Goal: Information Seeking & Learning: Learn about a topic

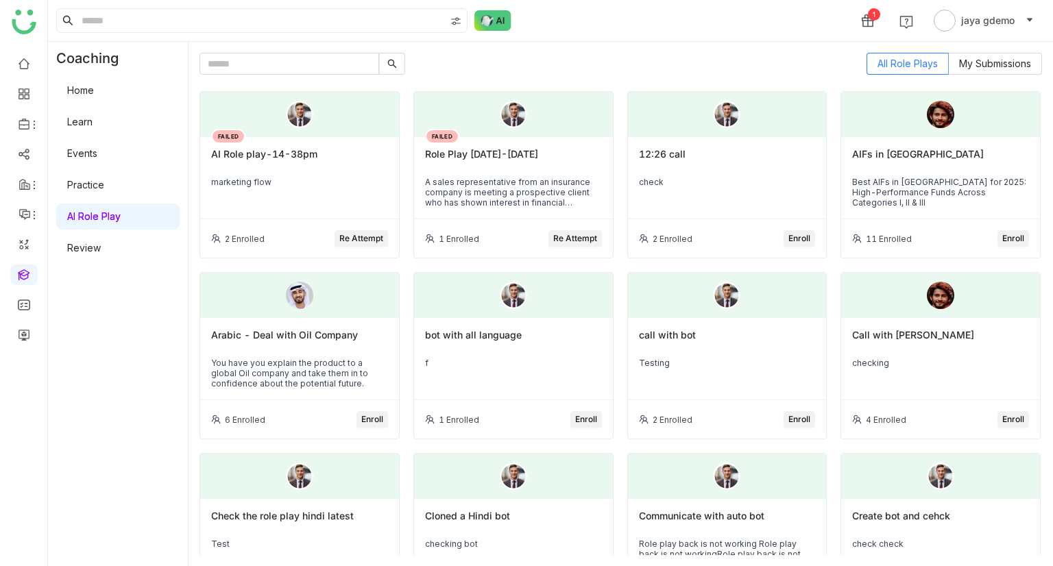
click at [93, 118] on link "Learn" at bounding box center [79, 122] width 25 height 12
click at [90, 122] on link "Learn" at bounding box center [79, 122] width 25 height 12
click at [93, 119] on link "Learn" at bounding box center [79, 122] width 25 height 12
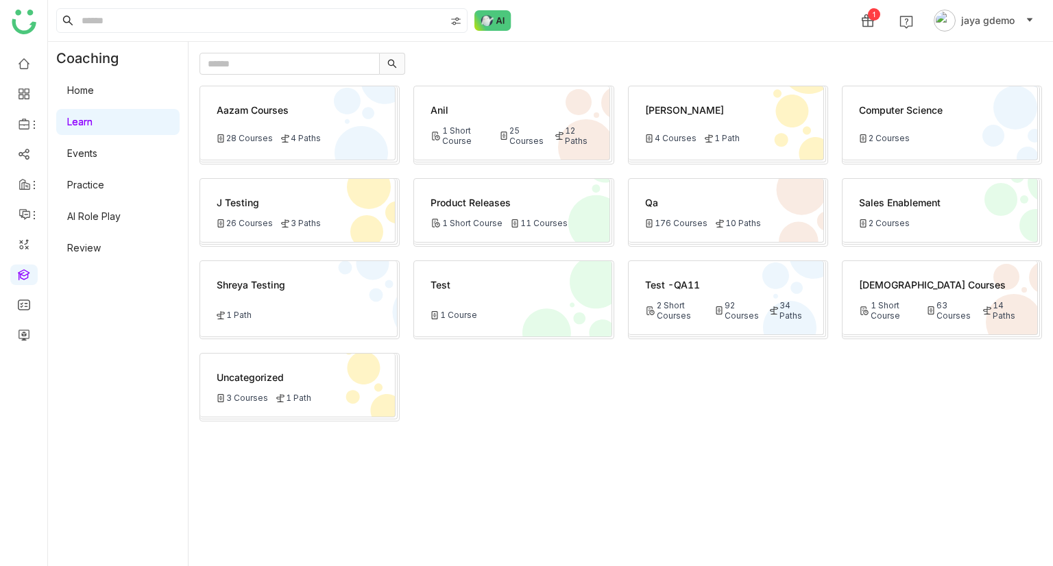
click at [929, 291] on div "Vishnu Courses 1 Short Course 63 Courses 14 Paths" at bounding box center [939, 298] width 195 height 74
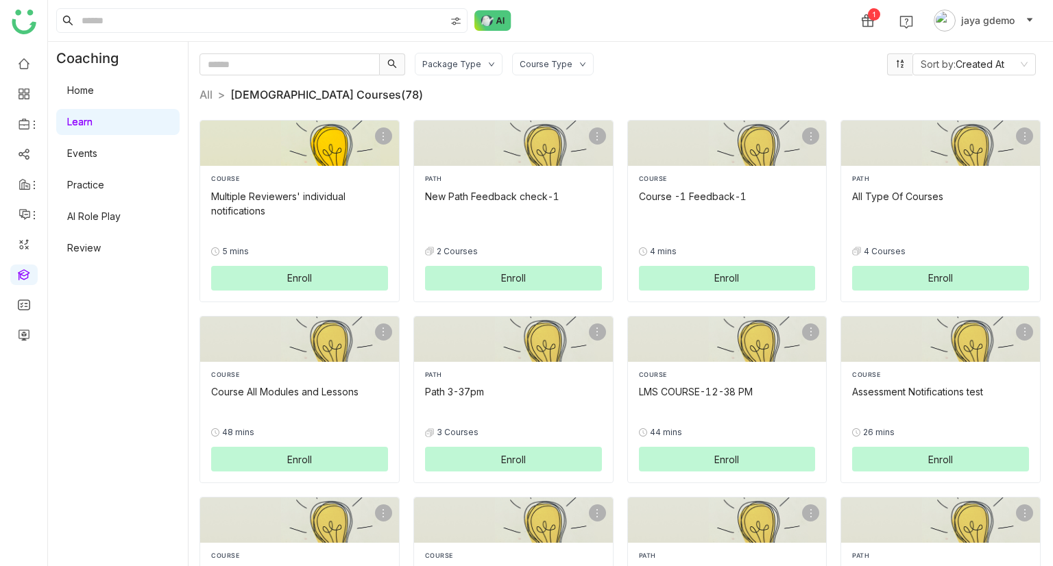
click at [315, 273] on button "Enroll" at bounding box center [299, 278] width 177 height 25
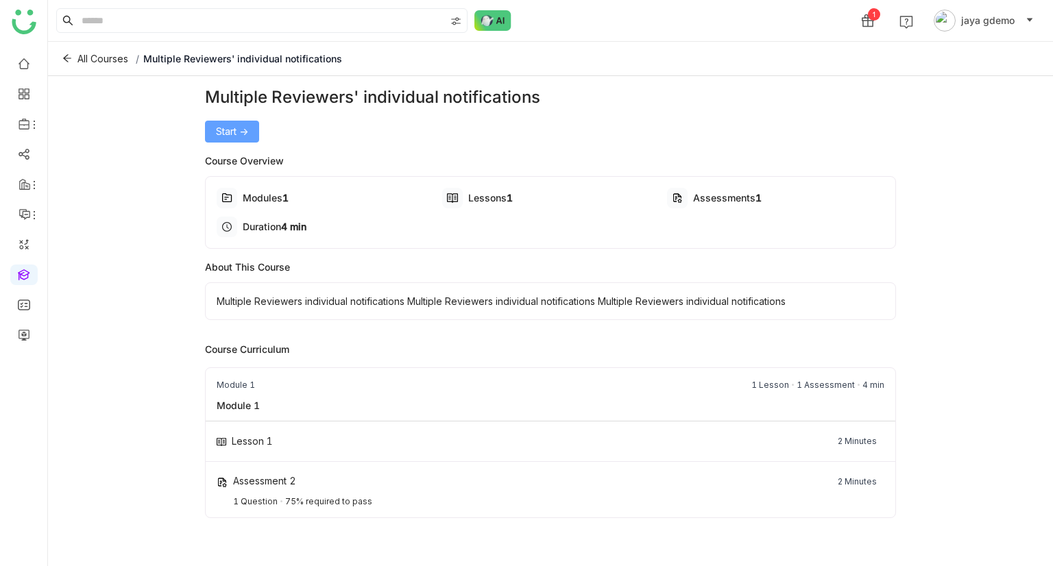
click at [231, 125] on span "Start ->" at bounding box center [232, 131] width 32 height 15
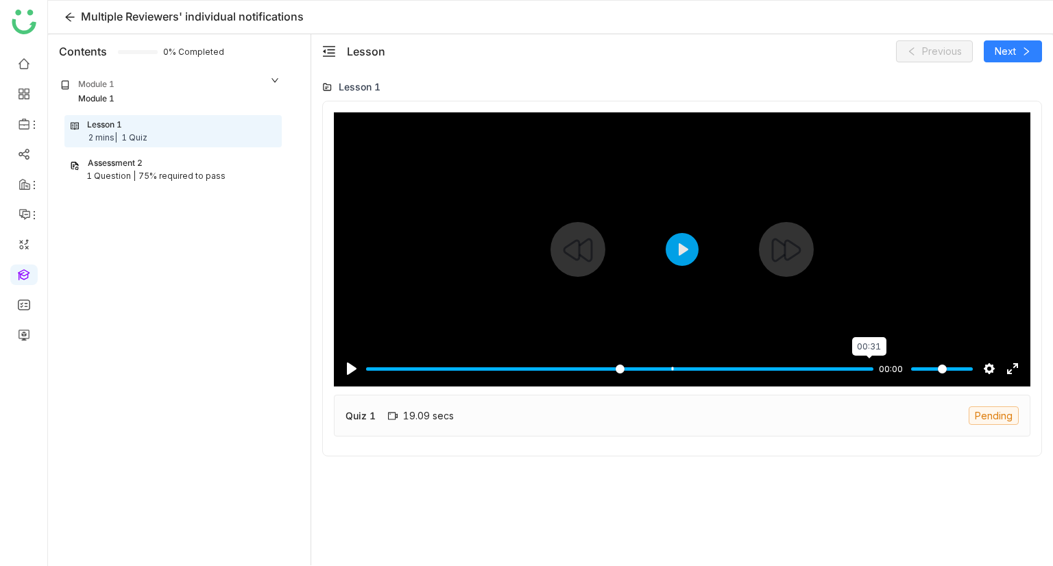
drag, startPoint x: 857, startPoint y: 371, endPoint x: 881, endPoint y: 371, distance: 24.0
click at [873, 371] on input "Seek" at bounding box center [619, 369] width 507 height 13
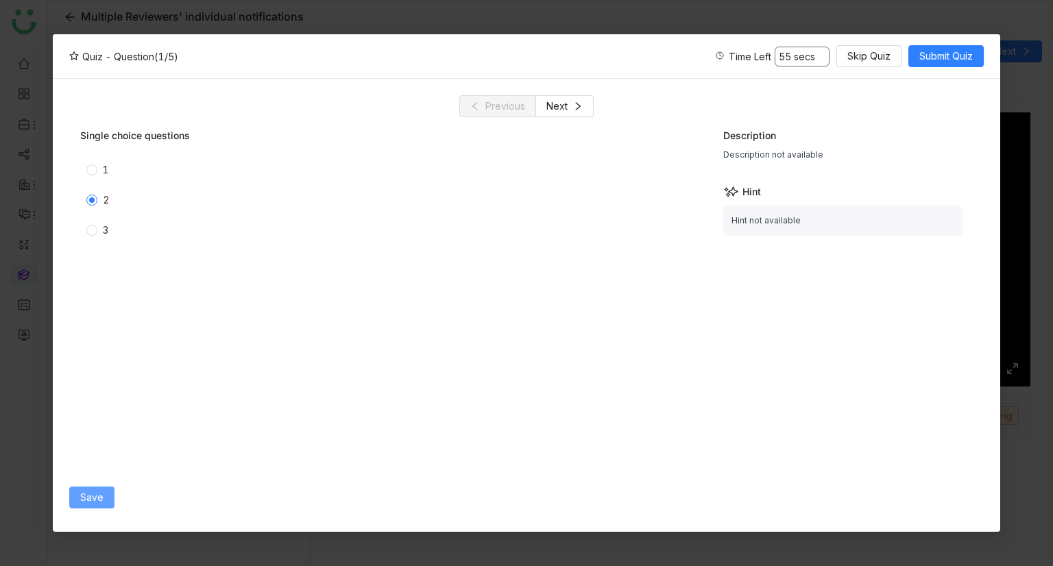
click at [102, 500] on button "Save" at bounding box center [91, 498] width 45 height 22
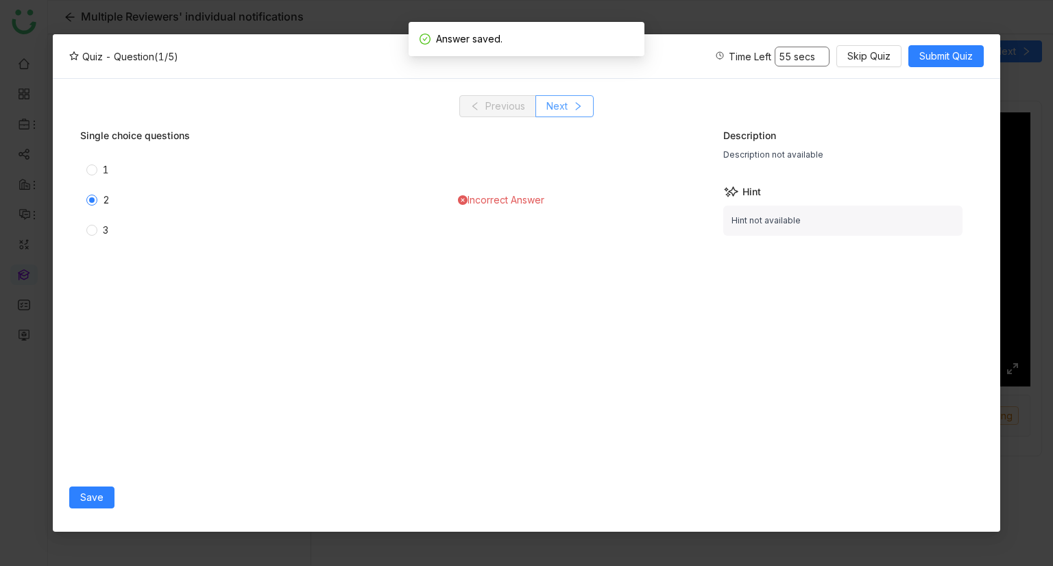
click at [576, 101] on icon at bounding box center [578, 106] width 10 height 10
click at [109, 491] on button "Save" at bounding box center [91, 498] width 45 height 22
click at [592, 102] on button "Next" at bounding box center [564, 106] width 58 height 22
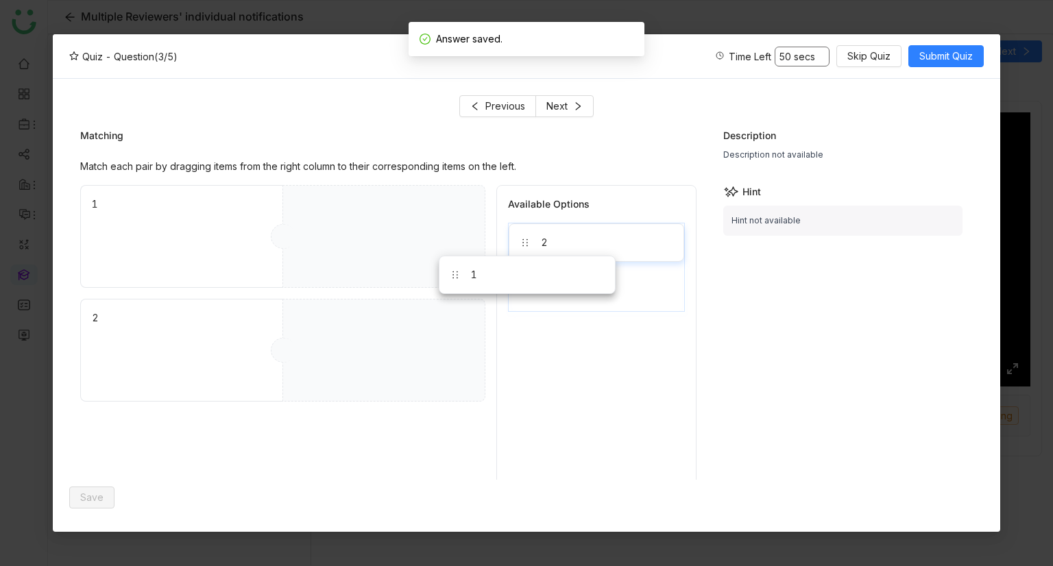
drag, startPoint x: 488, startPoint y: 286, endPoint x: 265, endPoint y: 238, distance: 228.5
drag, startPoint x: 542, startPoint y: 234, endPoint x: 375, endPoint y: 375, distance: 218.4
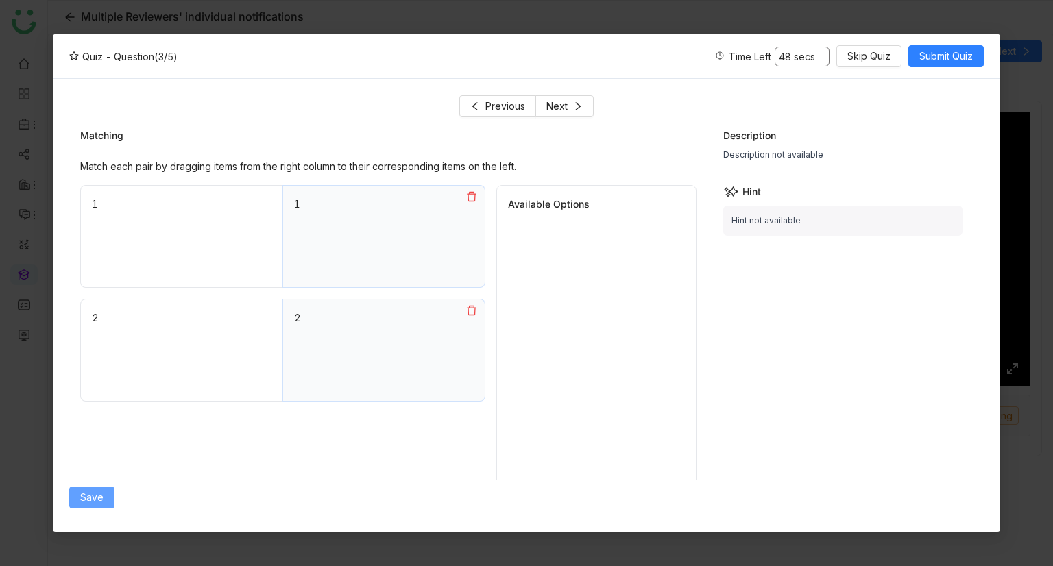
click at [75, 499] on button "Save" at bounding box center [91, 498] width 45 height 22
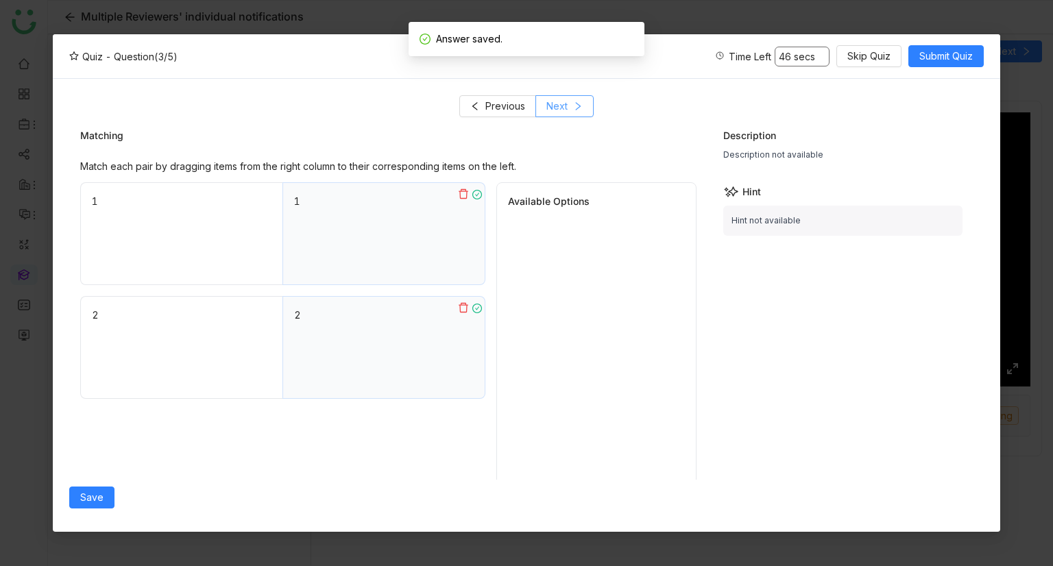
click at [574, 108] on icon at bounding box center [578, 106] width 10 height 10
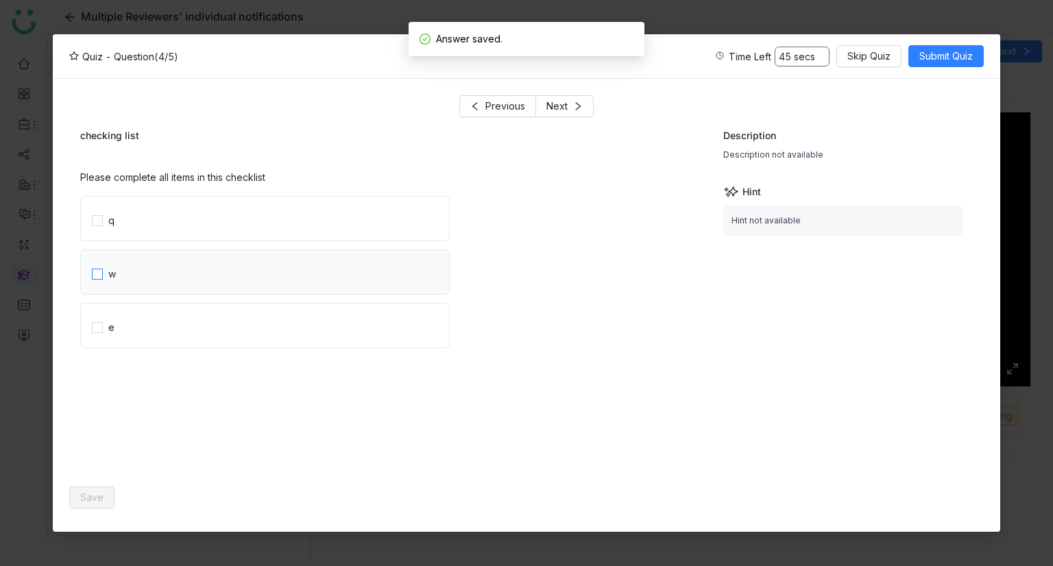
click at [228, 282] on label "w" at bounding box center [270, 272] width 357 height 44
click at [232, 225] on label "q" at bounding box center [270, 219] width 357 height 44
click at [221, 313] on label "e" at bounding box center [270, 326] width 357 height 44
click at [83, 488] on button "Save" at bounding box center [91, 498] width 45 height 22
click at [559, 112] on span "Next" at bounding box center [556, 106] width 21 height 15
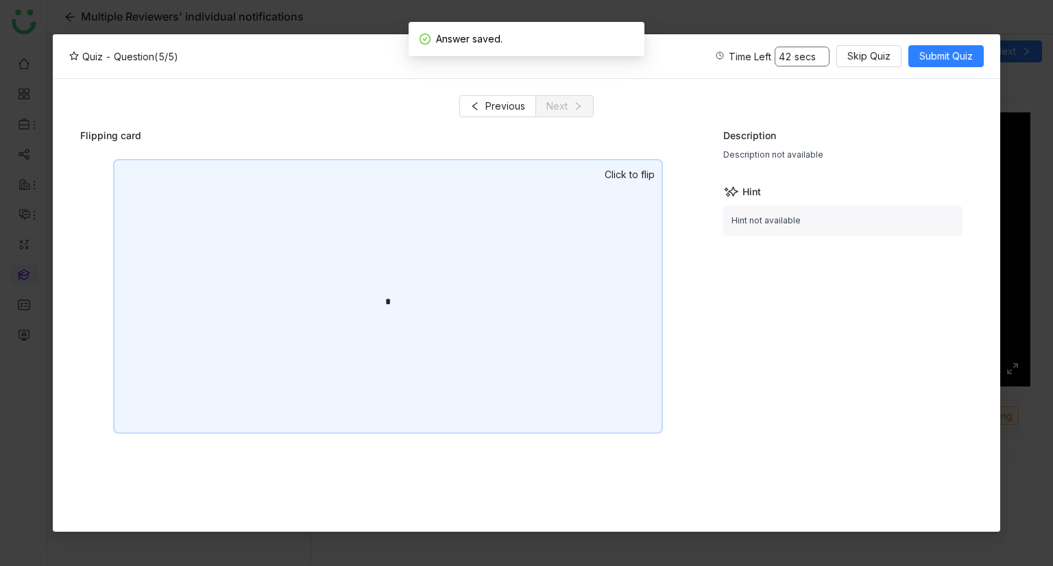
click at [226, 312] on div "*" at bounding box center [388, 296] width 550 height 275
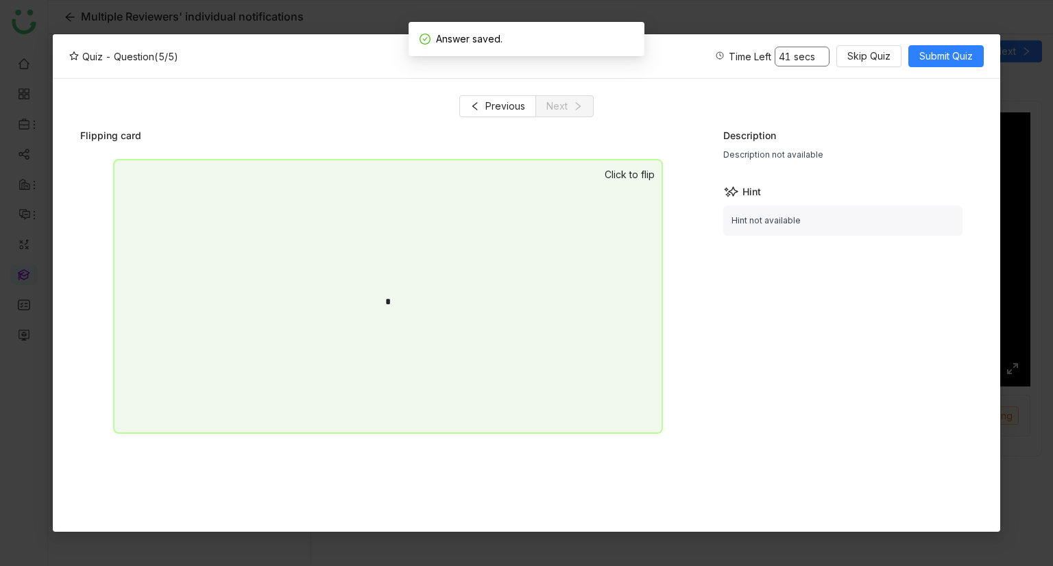
click at [445, 245] on div "*" at bounding box center [388, 296] width 550 height 275
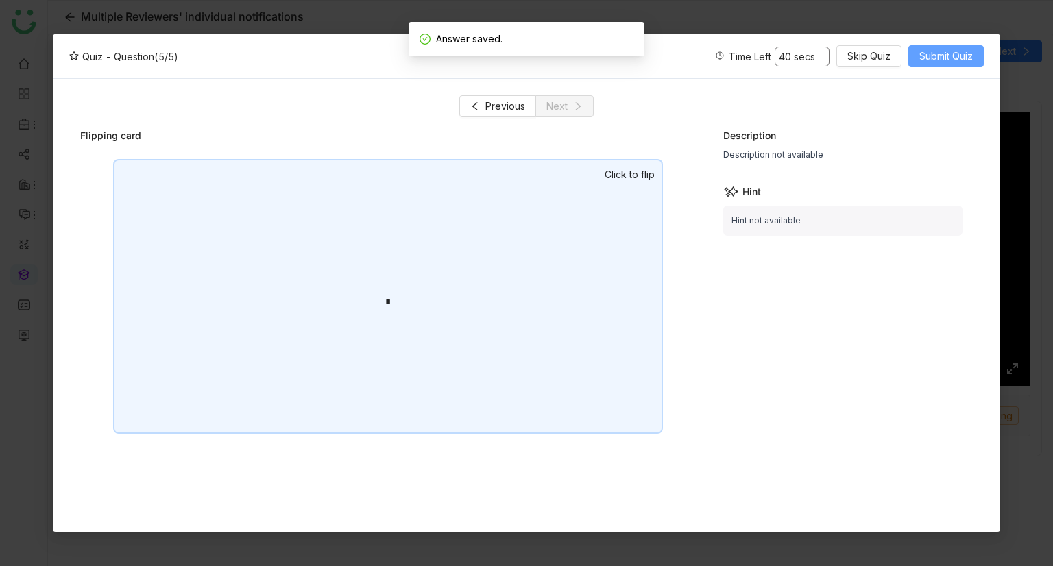
click at [941, 47] on button "Submit Quiz" at bounding box center [945, 56] width 75 height 22
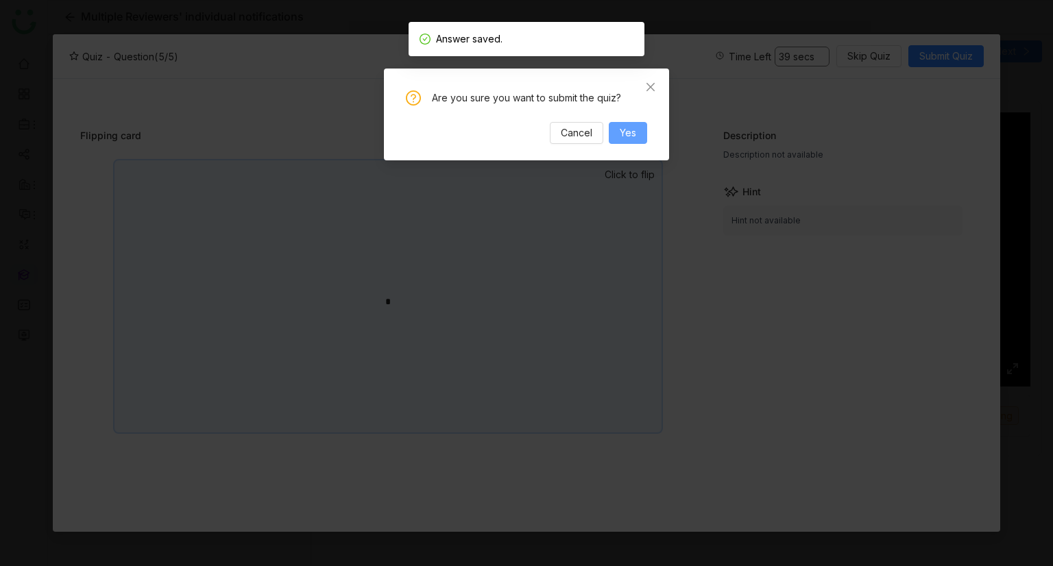
click at [641, 130] on button "Yes" at bounding box center [628, 133] width 38 height 22
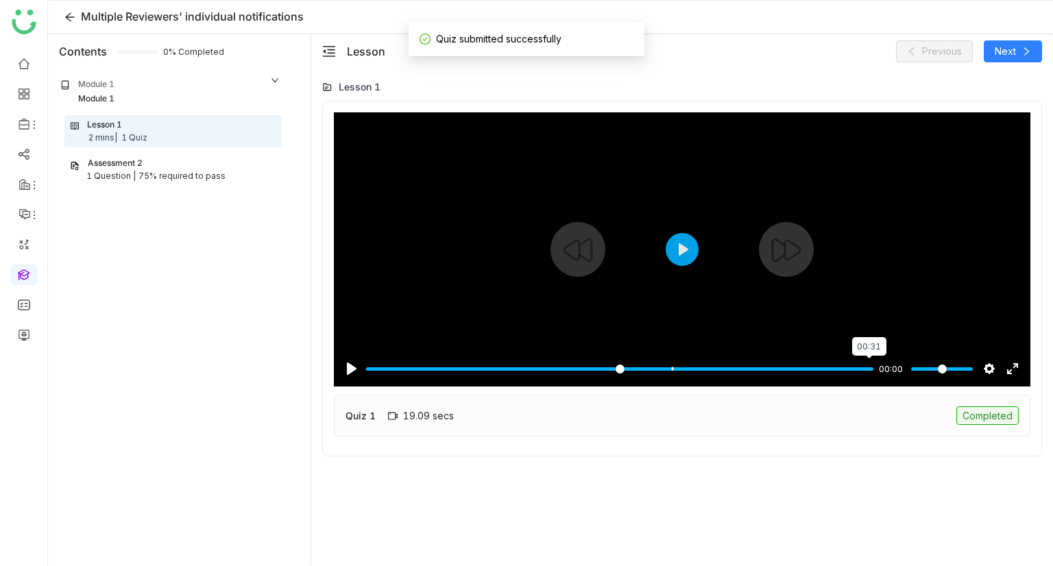
drag, startPoint x: 759, startPoint y: 364, endPoint x: 1038, endPoint y: 364, distance: 279.6
click at [873, 364] on input "Seek" at bounding box center [619, 369] width 507 height 13
type input "***"
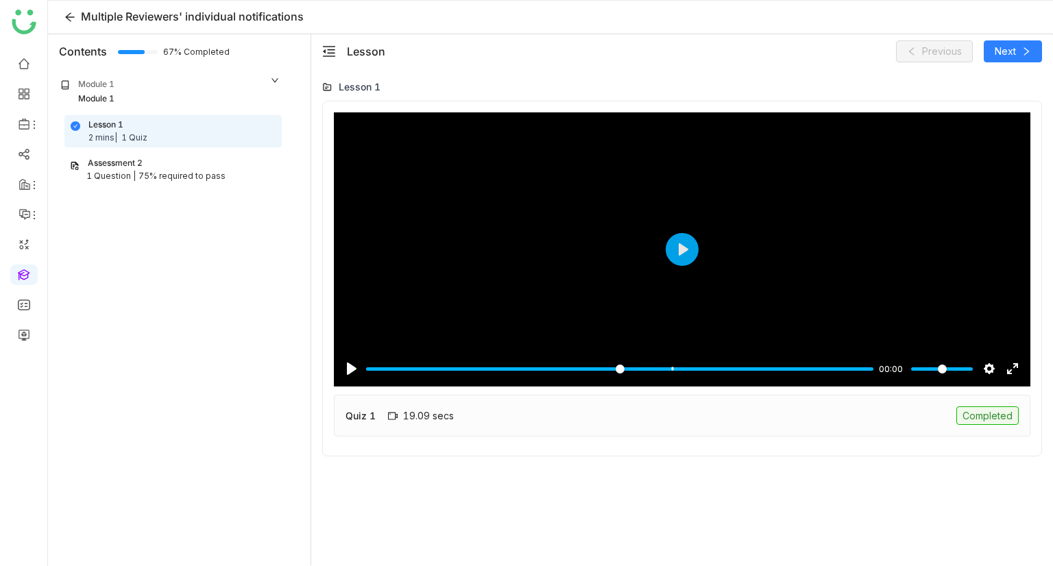
click at [212, 157] on div "Assessment 2" at bounding box center [173, 163] width 206 height 13
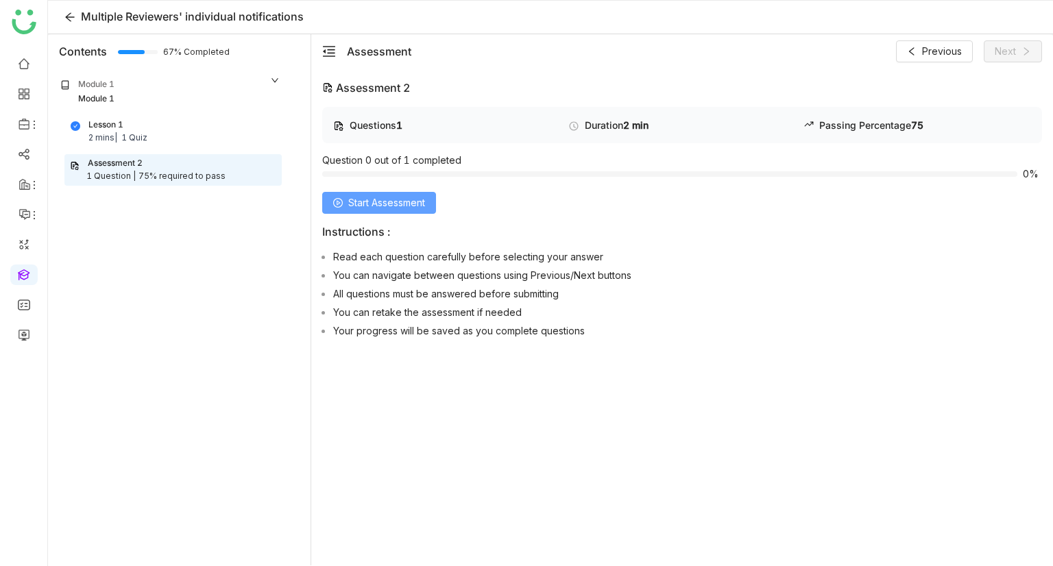
click at [367, 206] on span "Start Assessment" at bounding box center [386, 202] width 77 height 15
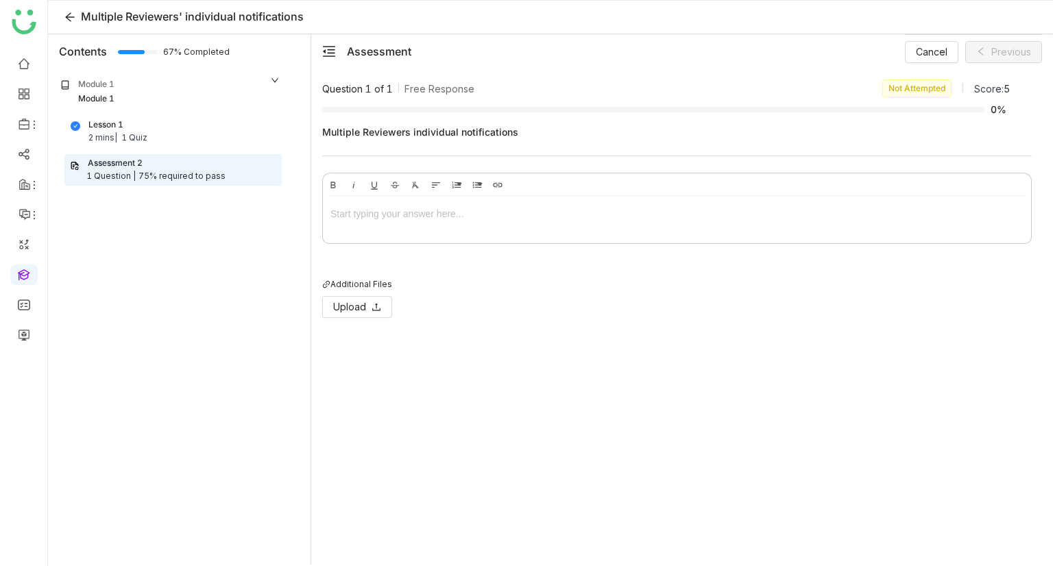
click at [382, 225] on div at bounding box center [677, 216] width 708 height 41
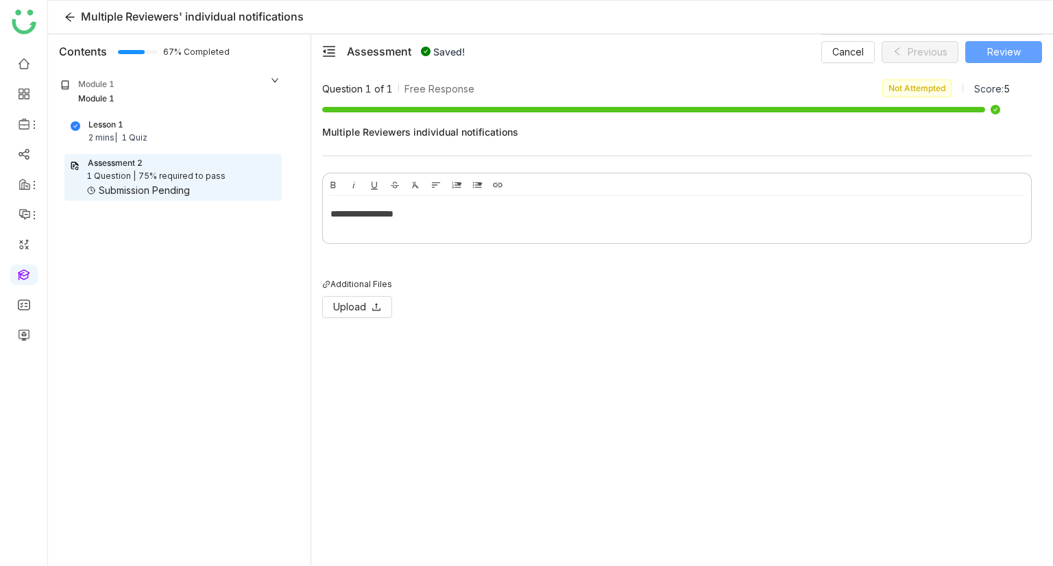
click at [991, 51] on span "Review" at bounding box center [1004, 52] width 34 height 15
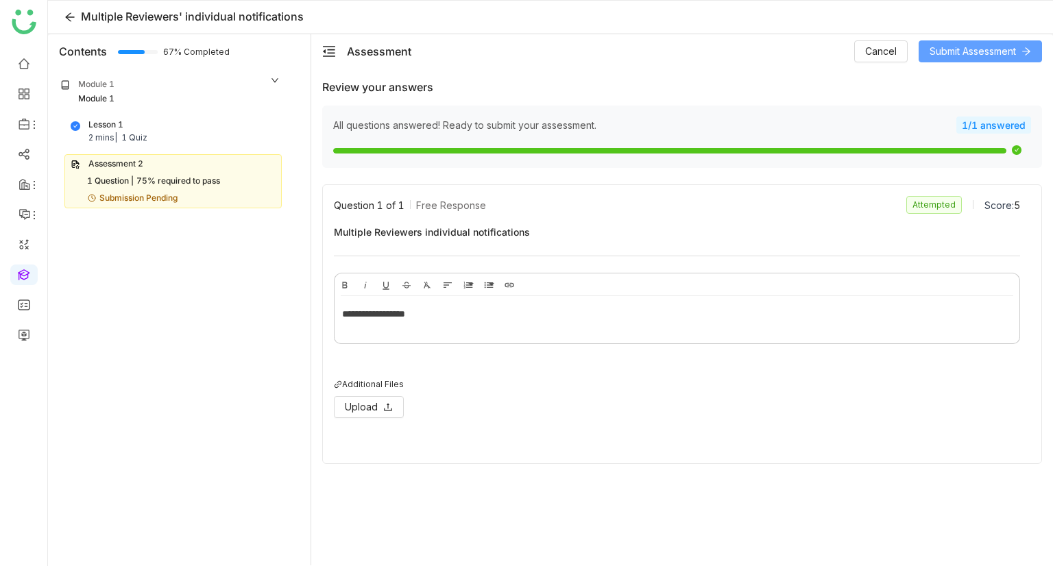
click at [951, 53] on span "Submit Assessment" at bounding box center [972, 51] width 86 height 15
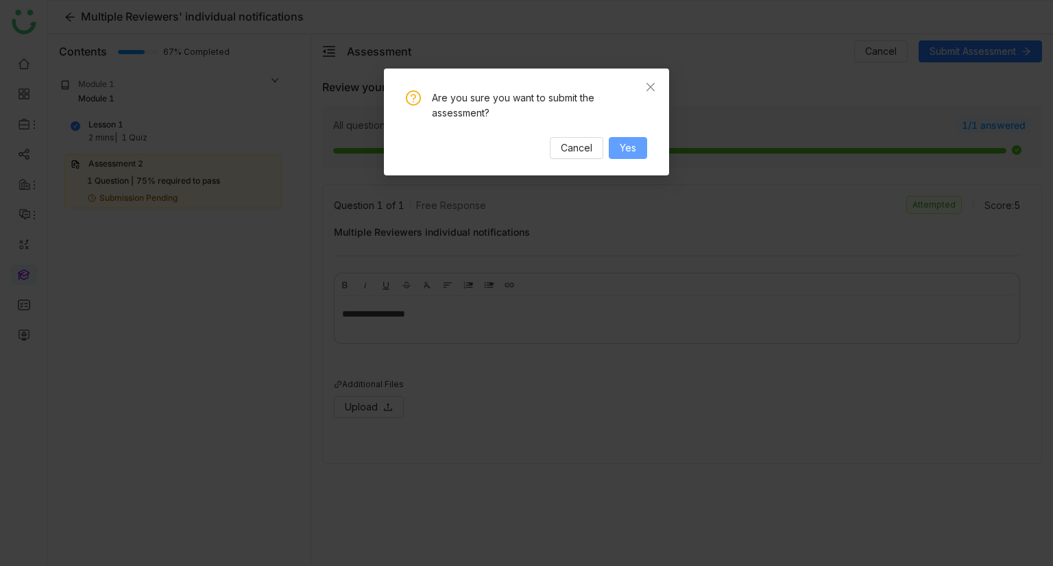
click at [617, 149] on button "Yes" at bounding box center [628, 148] width 38 height 22
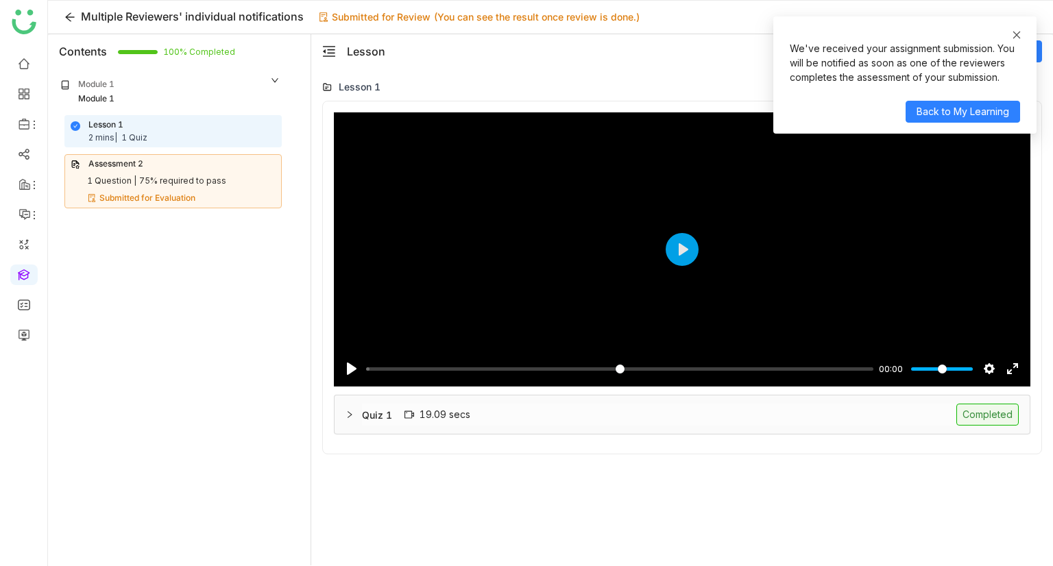
click at [1018, 38] on icon at bounding box center [1017, 35] width 10 height 10
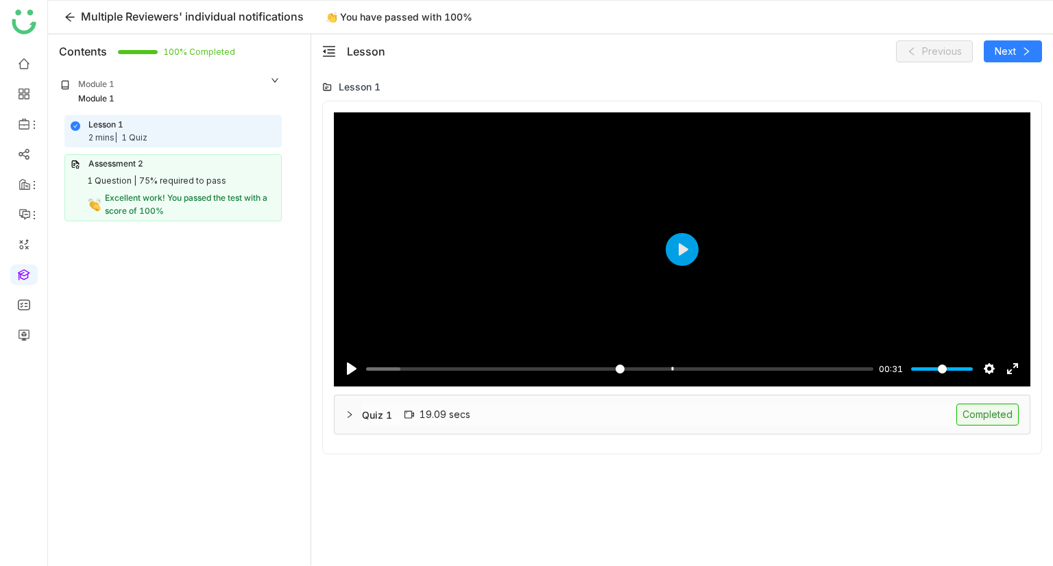
click at [20, 287] on ul at bounding box center [23, 199] width 47 height 311
click at [21, 280] on link at bounding box center [24, 274] width 12 height 12
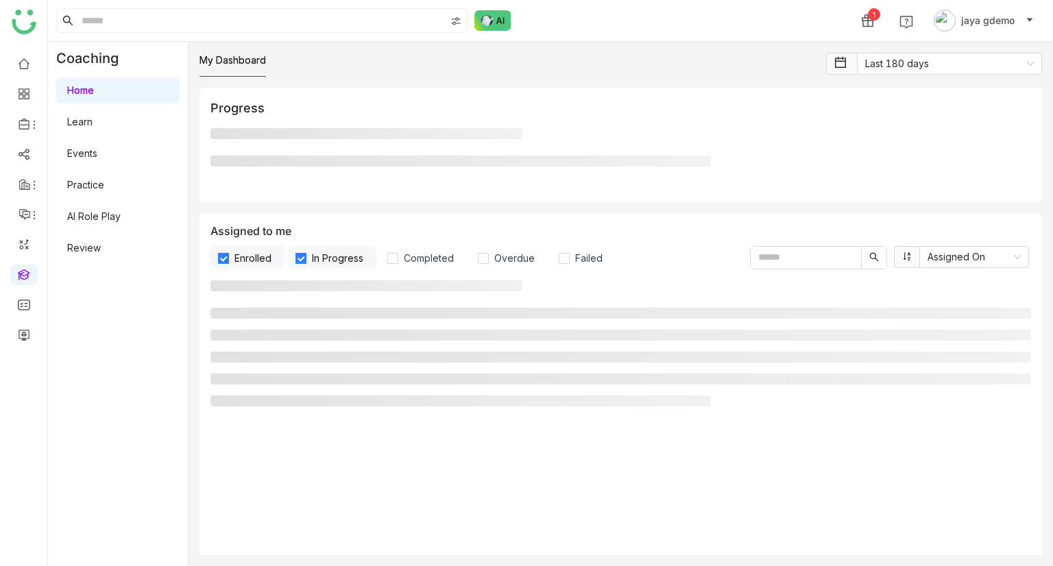
click at [101, 181] on link "Practice" at bounding box center [85, 185] width 37 height 12
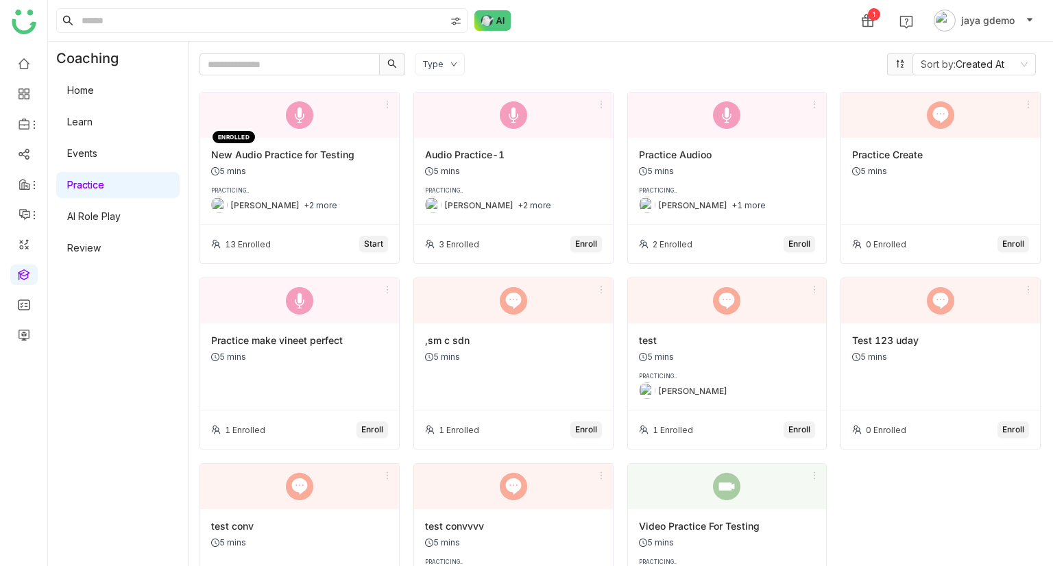
click at [93, 147] on link "Events" at bounding box center [82, 153] width 30 height 12
click at [99, 191] on link "Practice" at bounding box center [85, 185] width 37 height 12
click at [101, 210] on link "AI Role Play" at bounding box center [93, 216] width 53 height 12
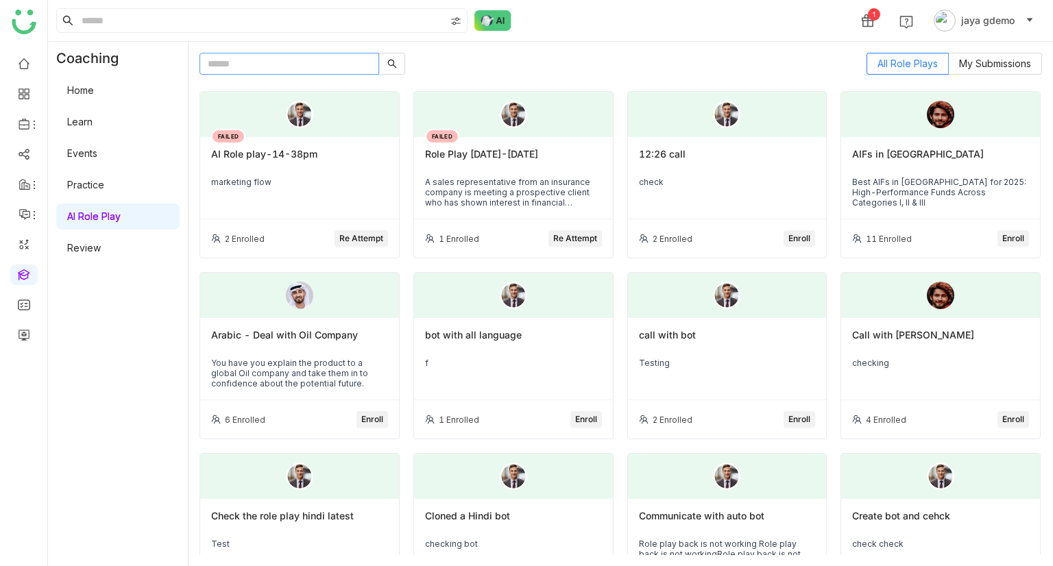
click at [280, 62] on input "text" at bounding box center [289, 64] width 180 height 22
paste input "**********"
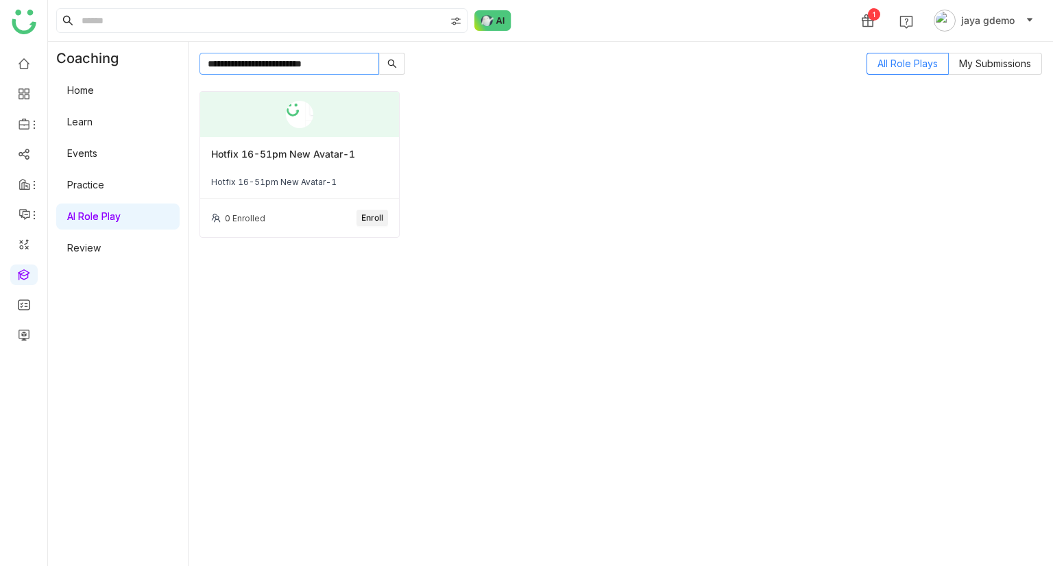
type input "**********"
click at [376, 217] on span "Enroll" at bounding box center [372, 218] width 22 height 13
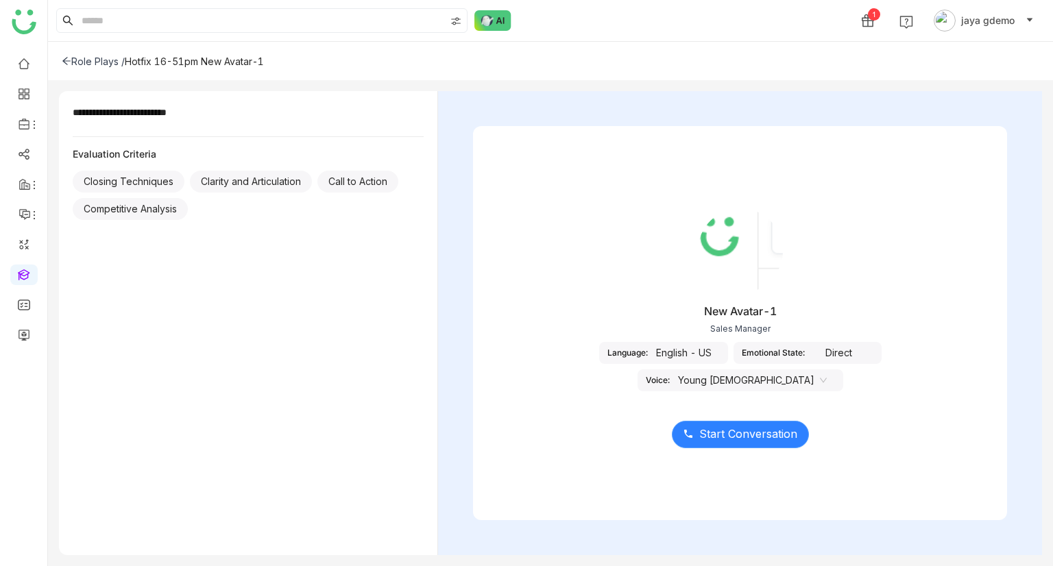
click at [740, 436] on span "Start Conversation" at bounding box center [748, 434] width 98 height 17
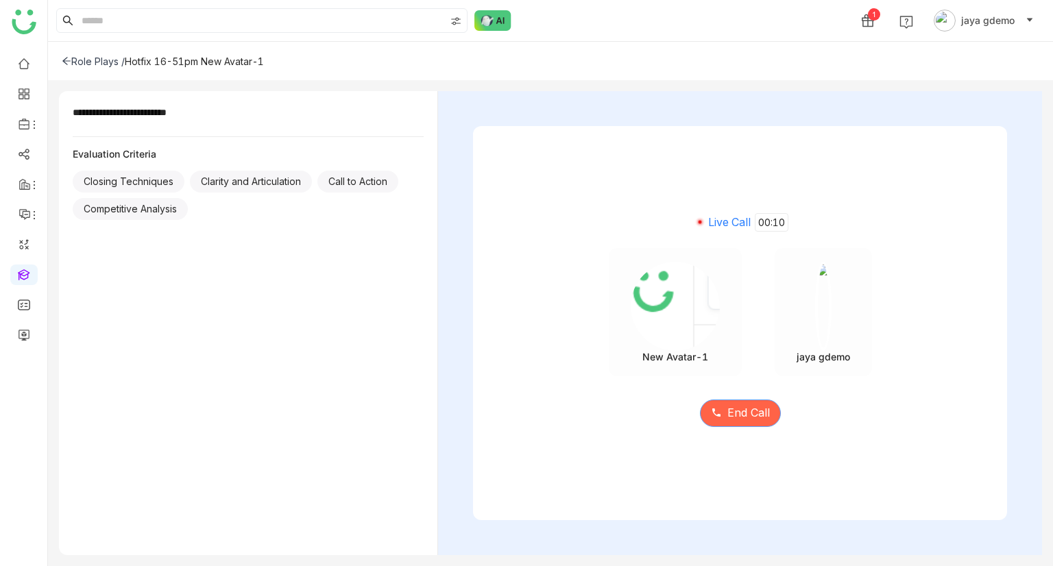
click at [757, 407] on span "End Call" at bounding box center [748, 412] width 42 height 17
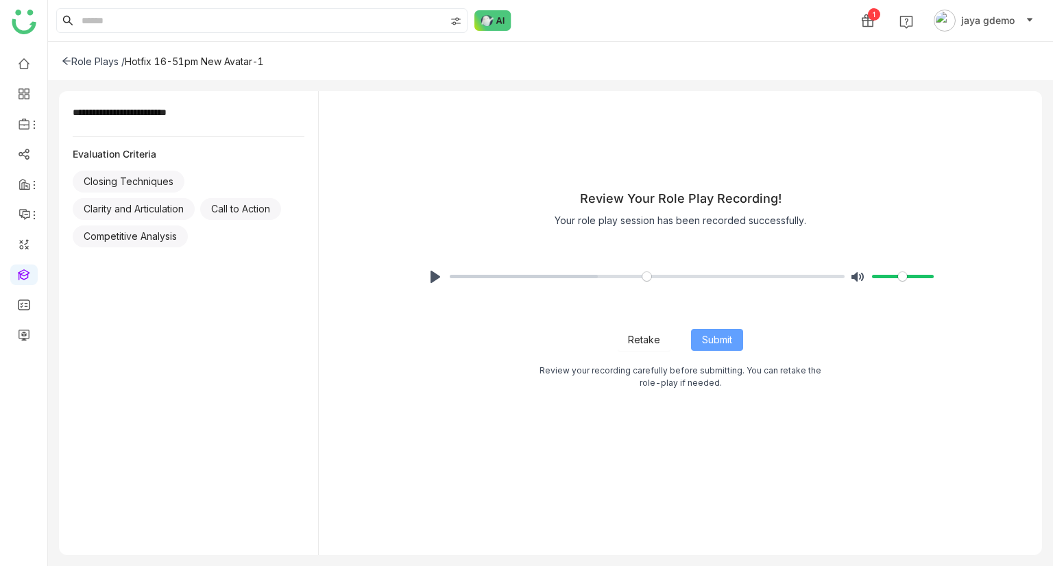
click at [702, 342] on span "Submit" at bounding box center [717, 339] width 30 height 15
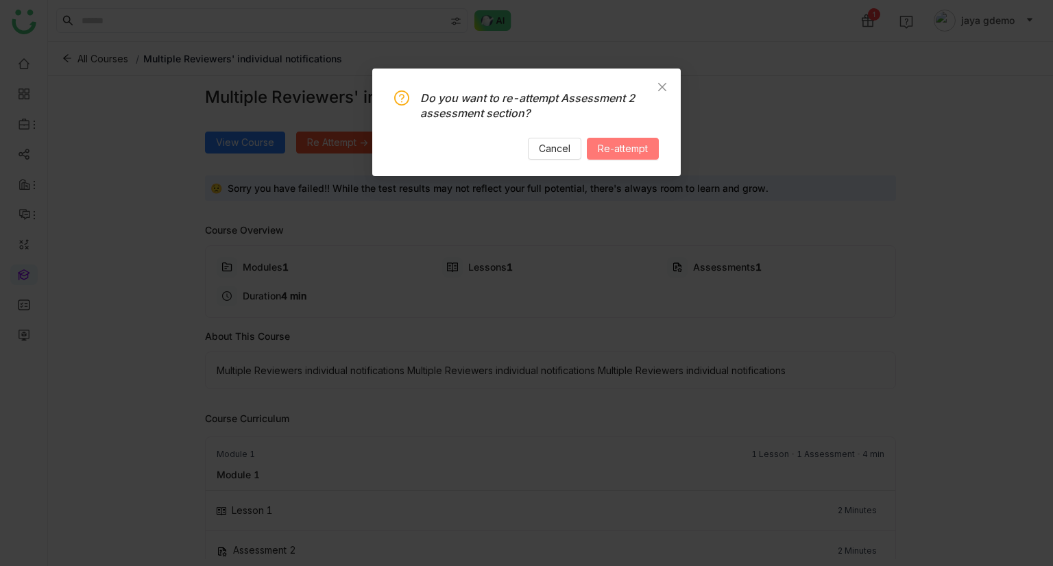
click at [626, 146] on span "Re-attempt" at bounding box center [623, 148] width 50 height 15
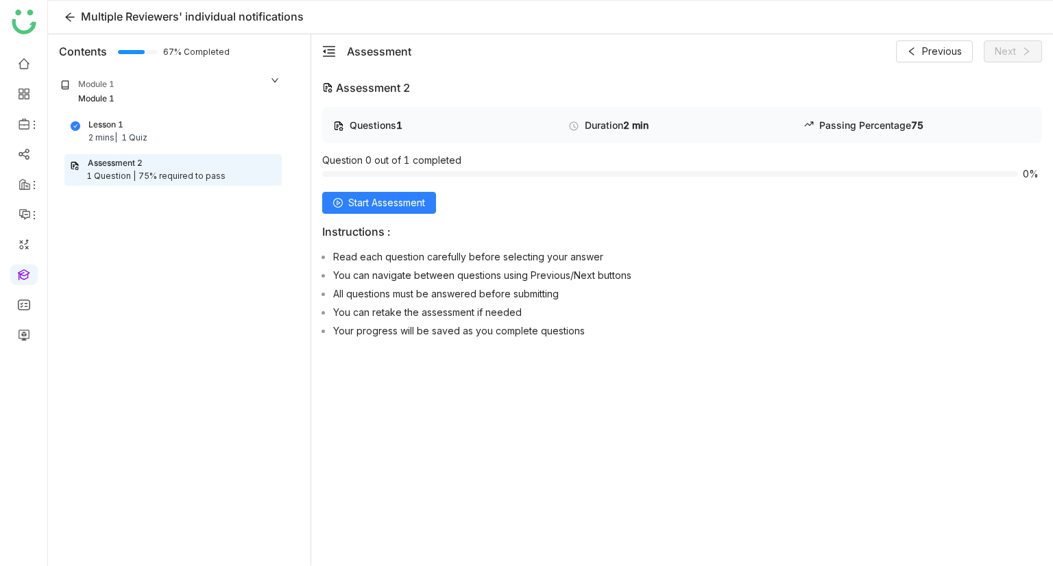
click at [365, 191] on div "Questions 1 Duration 2 min Passing Percentage 75 Question 0 out of 1 completed …" at bounding box center [682, 225] width 720 height 236
click at [411, 194] on button "Start Assessment" at bounding box center [379, 203] width 114 height 22
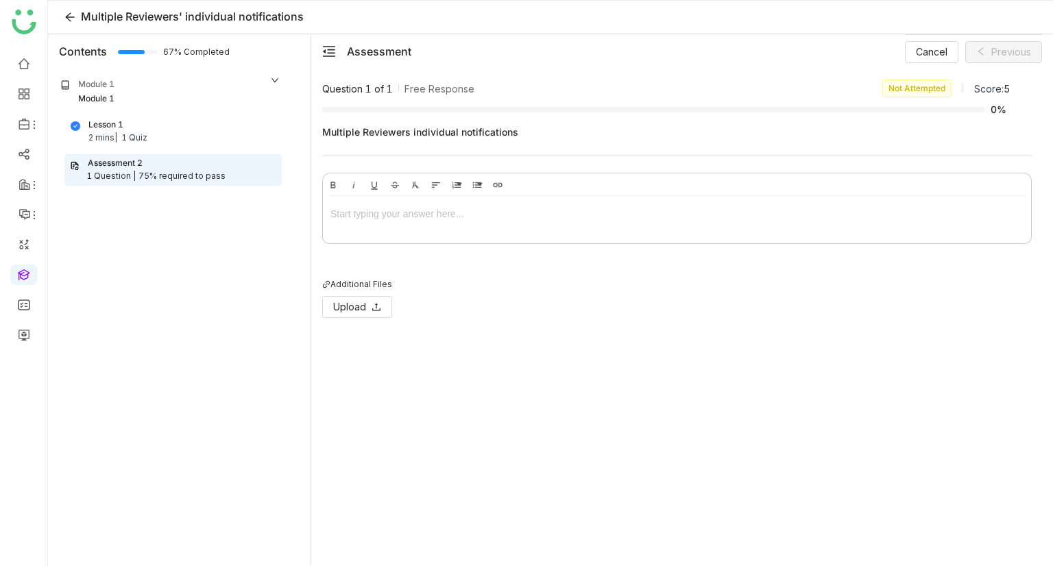
click at [502, 217] on div at bounding box center [676, 213] width 693 height 15
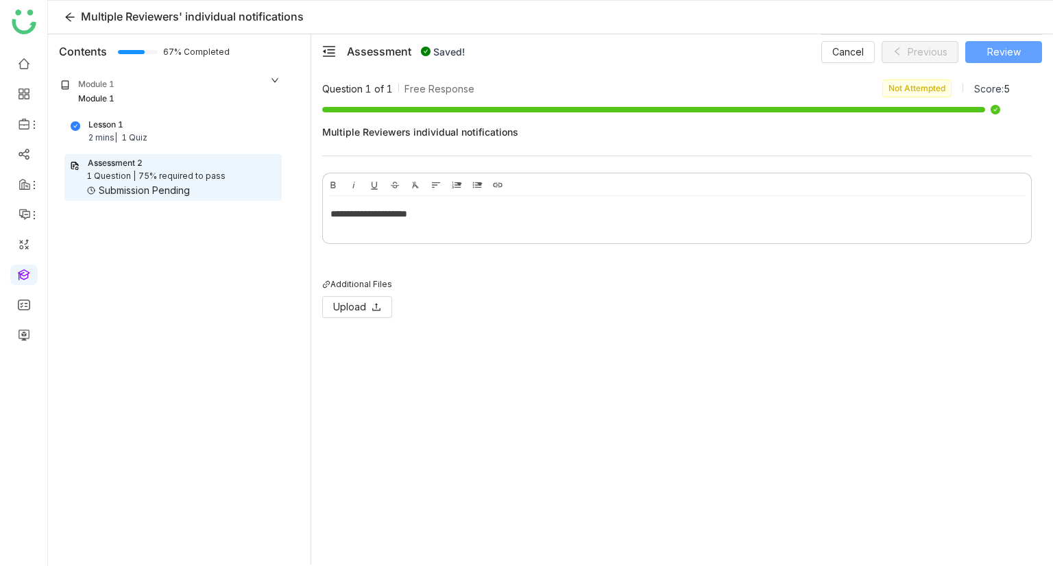
click at [1008, 56] on span "Review" at bounding box center [1004, 52] width 34 height 15
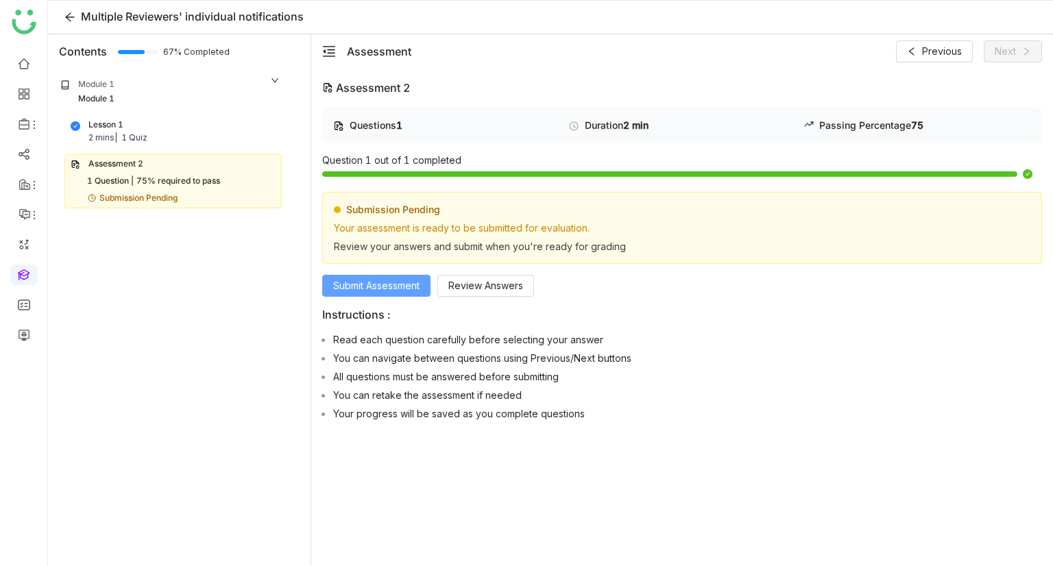
click at [387, 287] on span "Submit Assessment" at bounding box center [376, 285] width 86 height 15
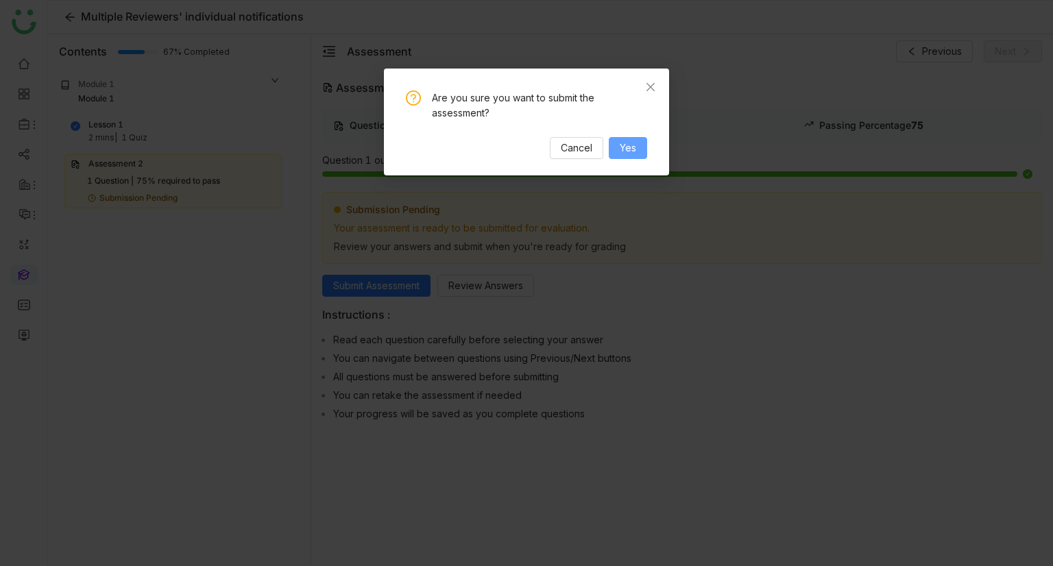
click at [633, 156] on button "Yes" at bounding box center [628, 148] width 38 height 22
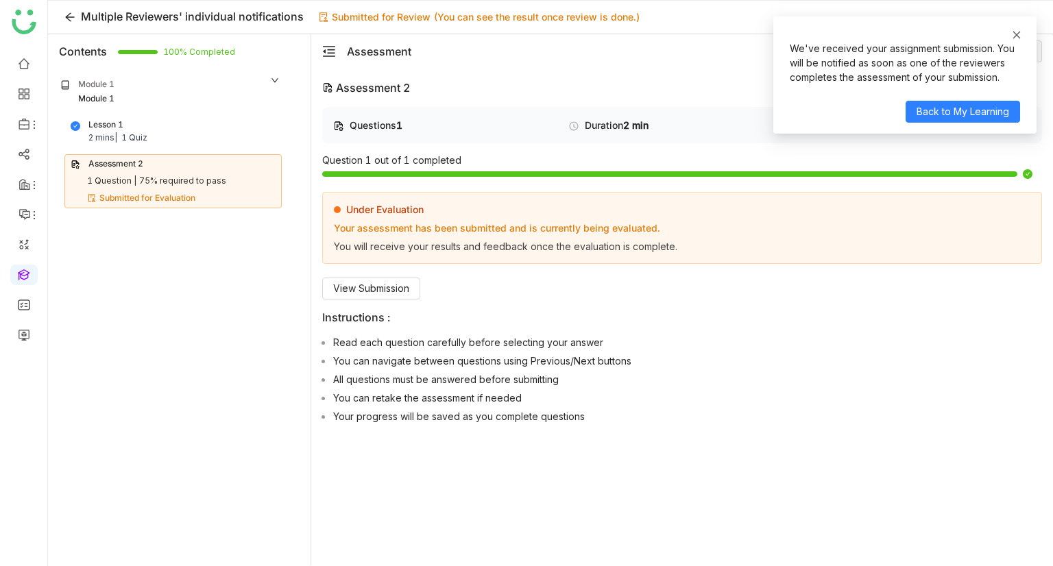
click at [1020, 32] on icon at bounding box center [1017, 35] width 8 height 8
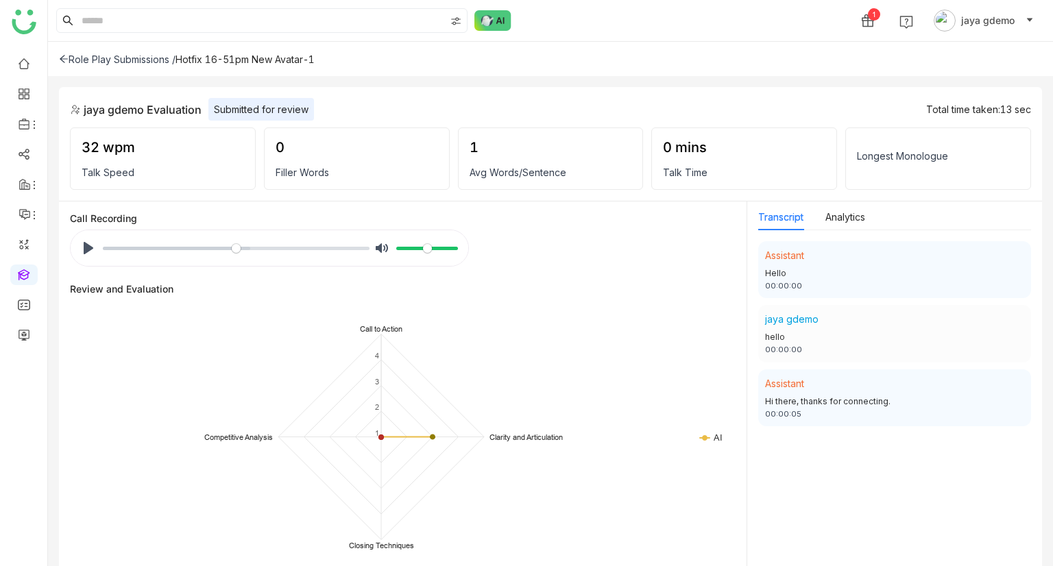
click at [61, 58] on icon at bounding box center [64, 60] width 8 height 8
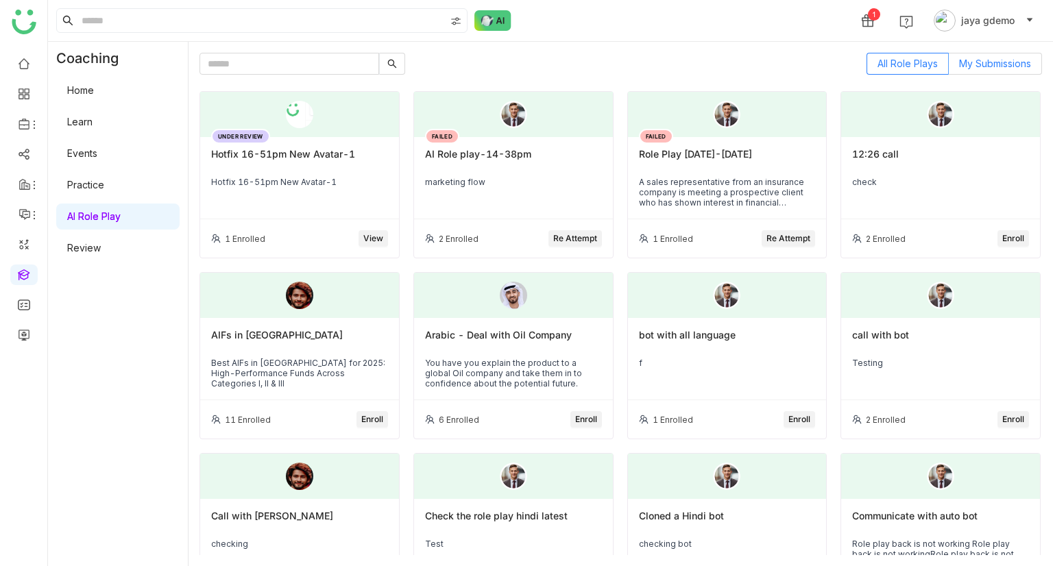
click at [956, 60] on label "My Submissions" at bounding box center [994, 64] width 93 height 22
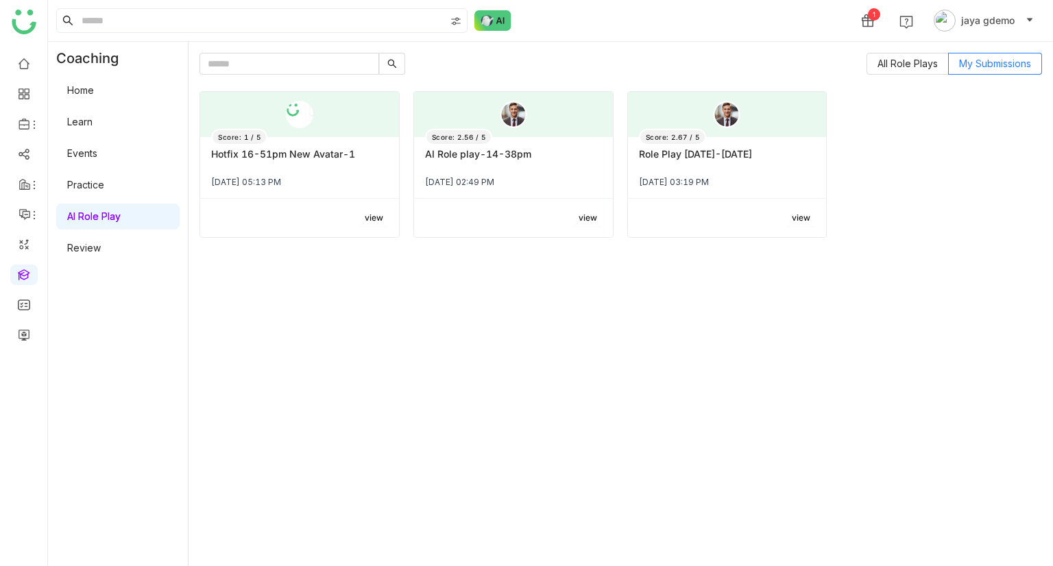
click at [271, 156] on div "Hotfix 16-51pm New Avatar-1" at bounding box center [299, 159] width 177 height 23
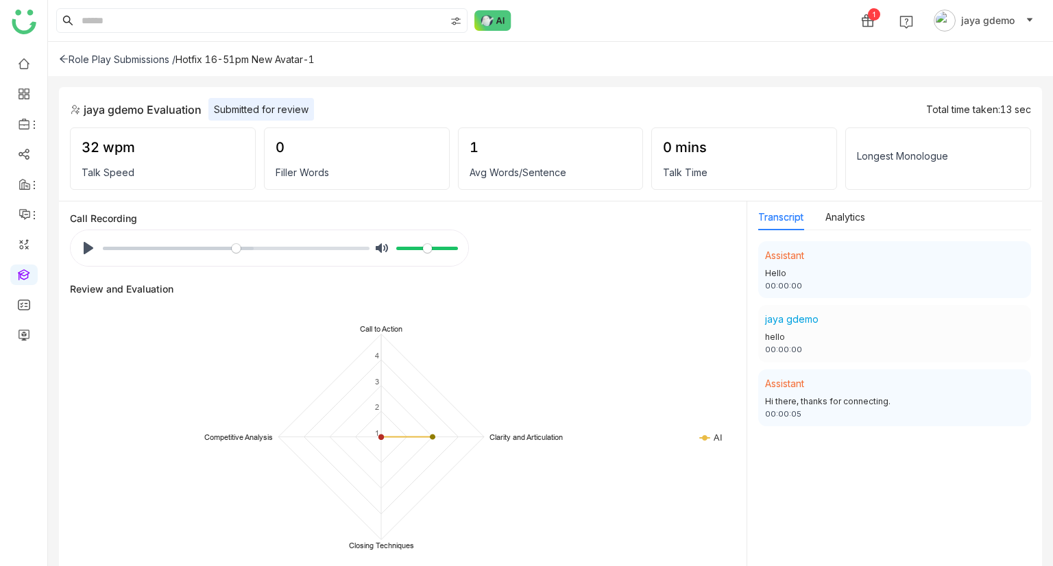
click at [80, 62] on div "Role Play Submissions /" at bounding box center [117, 59] width 117 height 12
